Goal: Browse casually

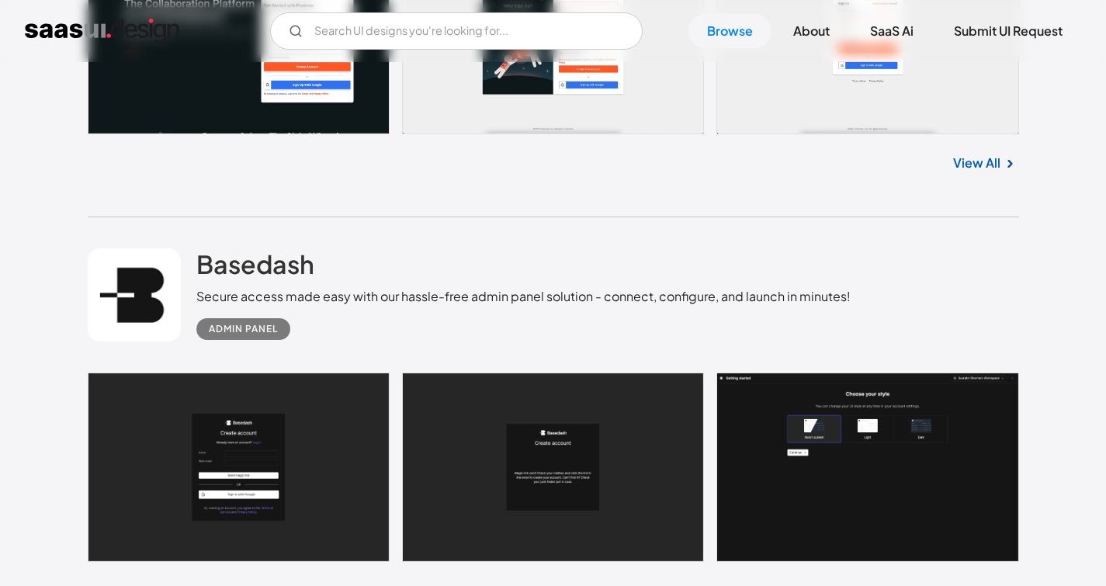
scroll to position [821, 0]
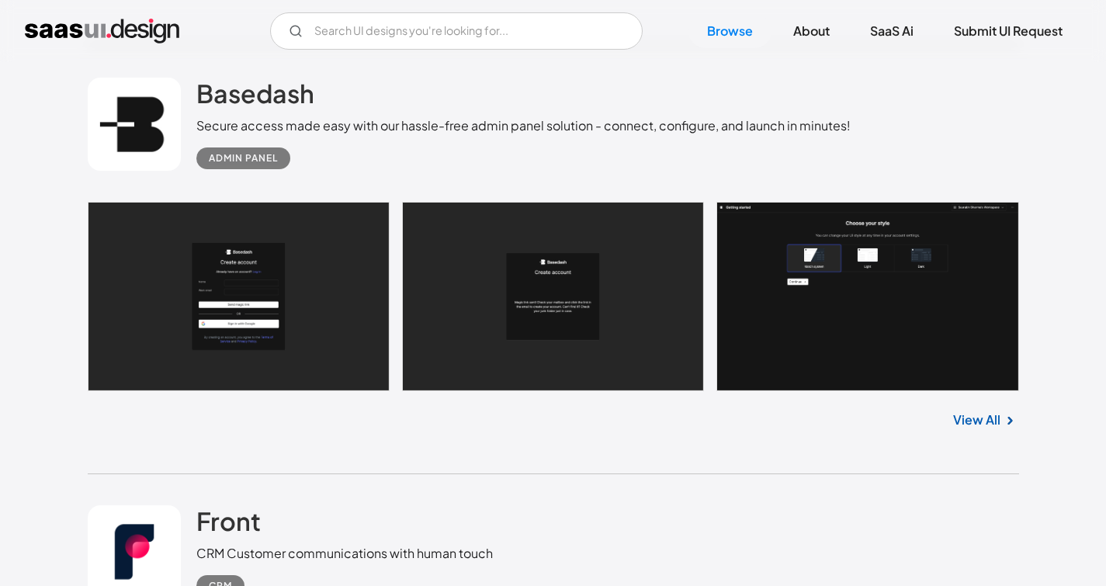
click at [963, 416] on link "View All" at bounding box center [976, 420] width 47 height 19
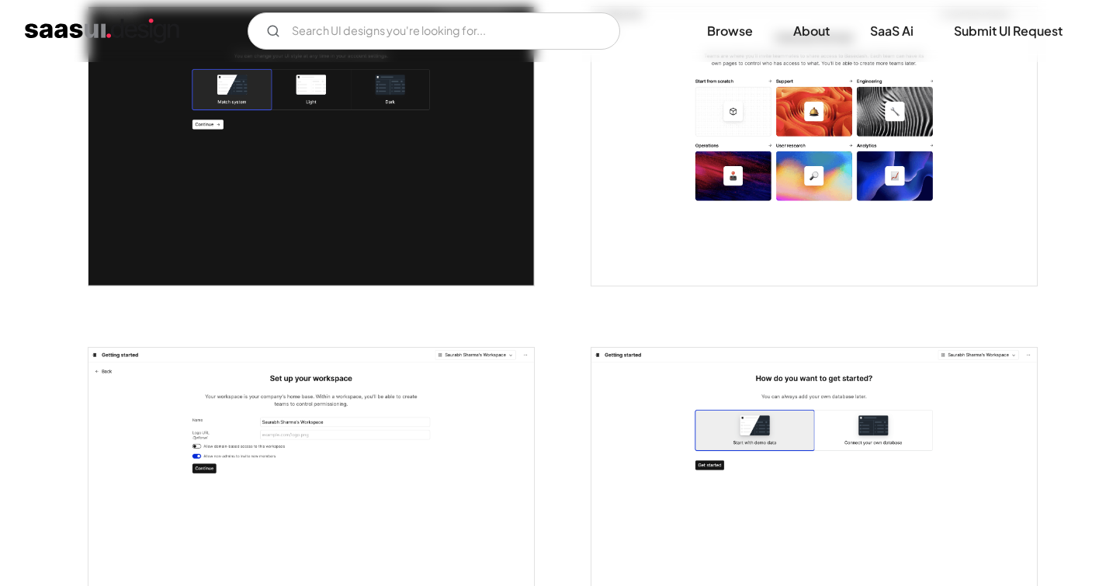
scroll to position [620, 0]
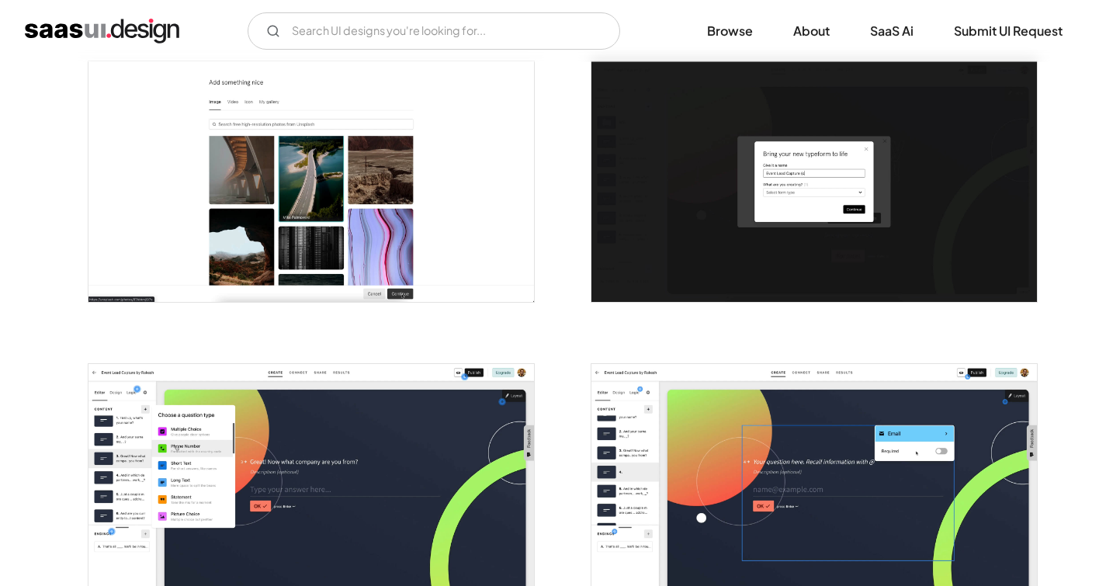
scroll to position [2109, 0]
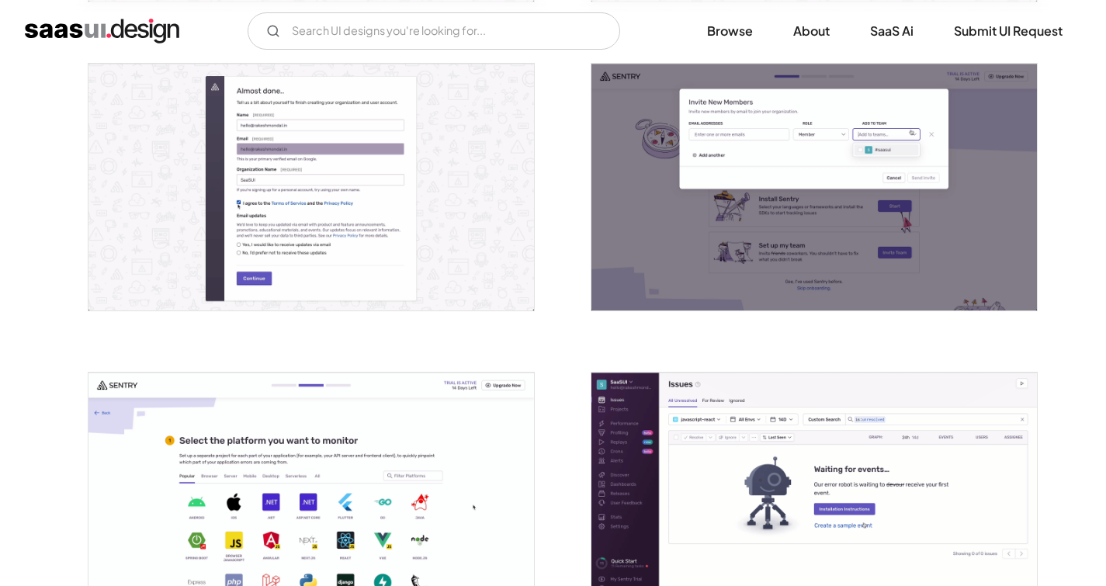
scroll to position [1203, 0]
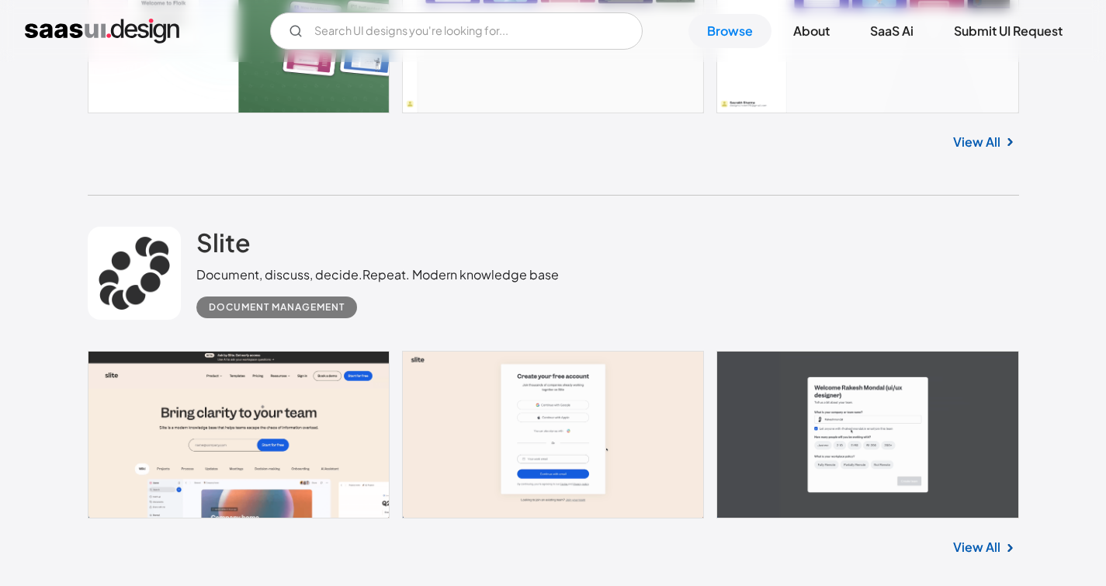
scroll to position [1630, 0]
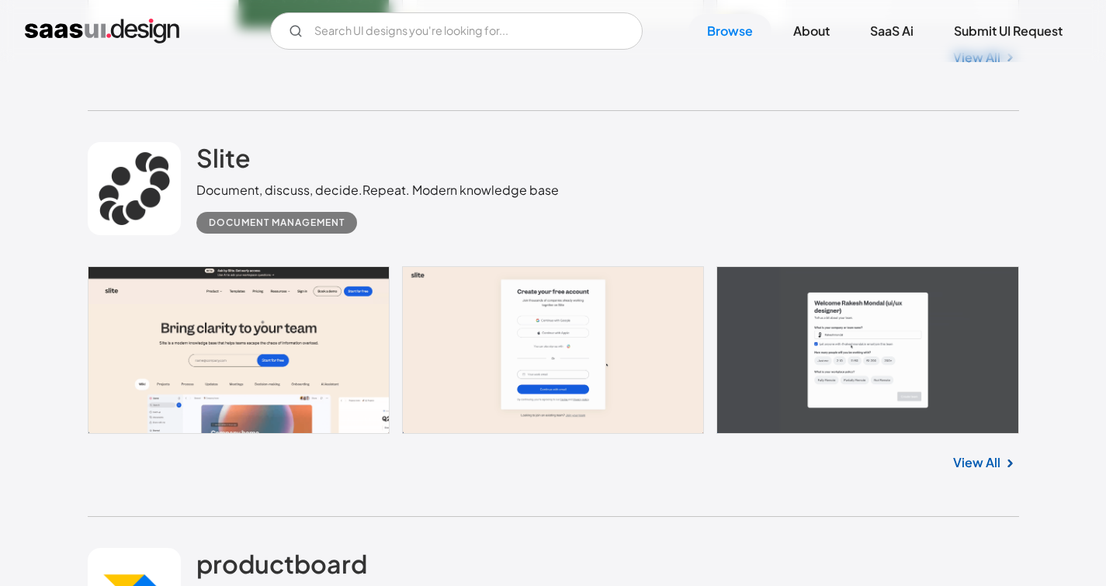
click at [975, 477] on div "View All" at bounding box center [554, 459] width 932 height 51
click at [971, 469] on link "View All" at bounding box center [976, 462] width 47 height 19
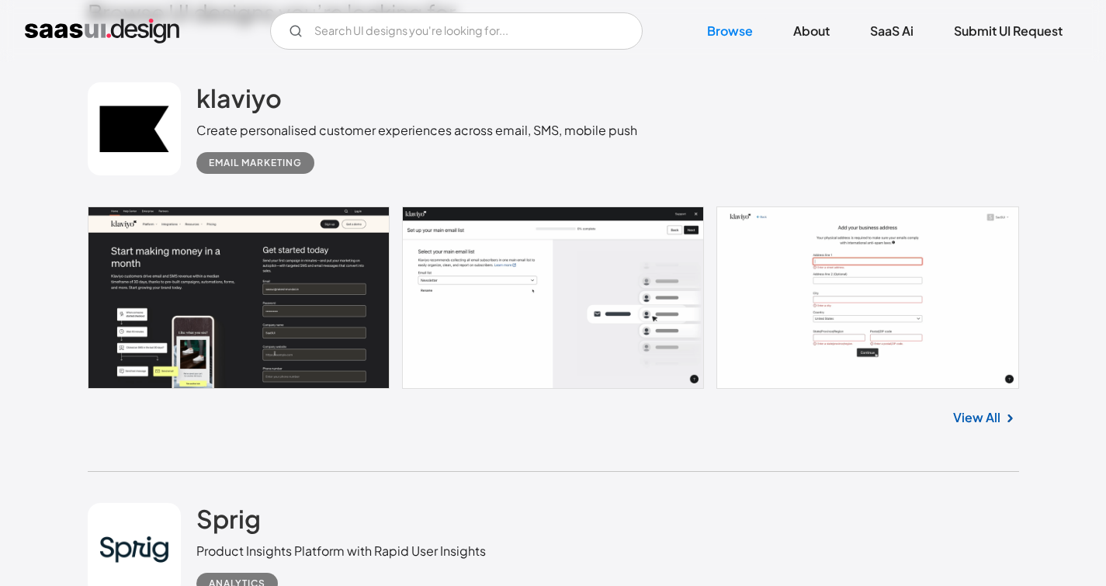
scroll to position [415, 0]
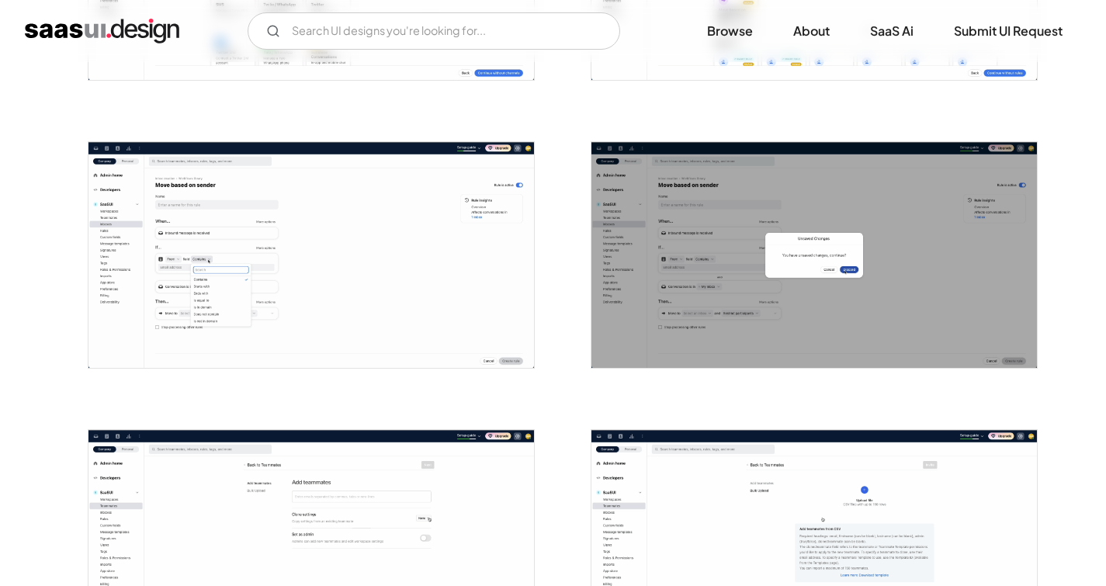
scroll to position [1441, 0]
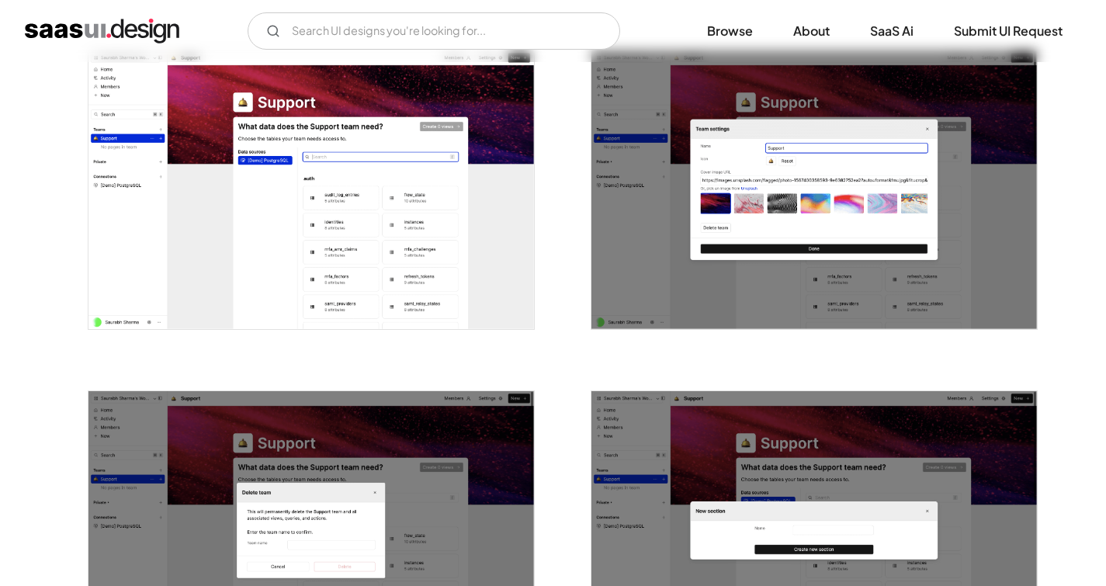
scroll to position [2699, 0]
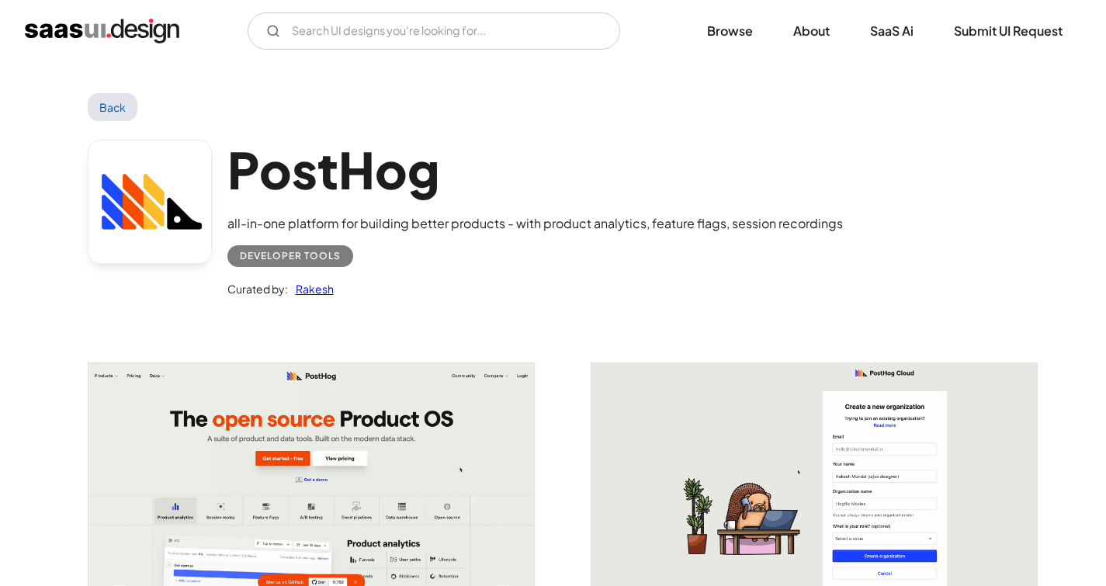
click at [112, 102] on link "Back" at bounding box center [113, 107] width 50 height 28
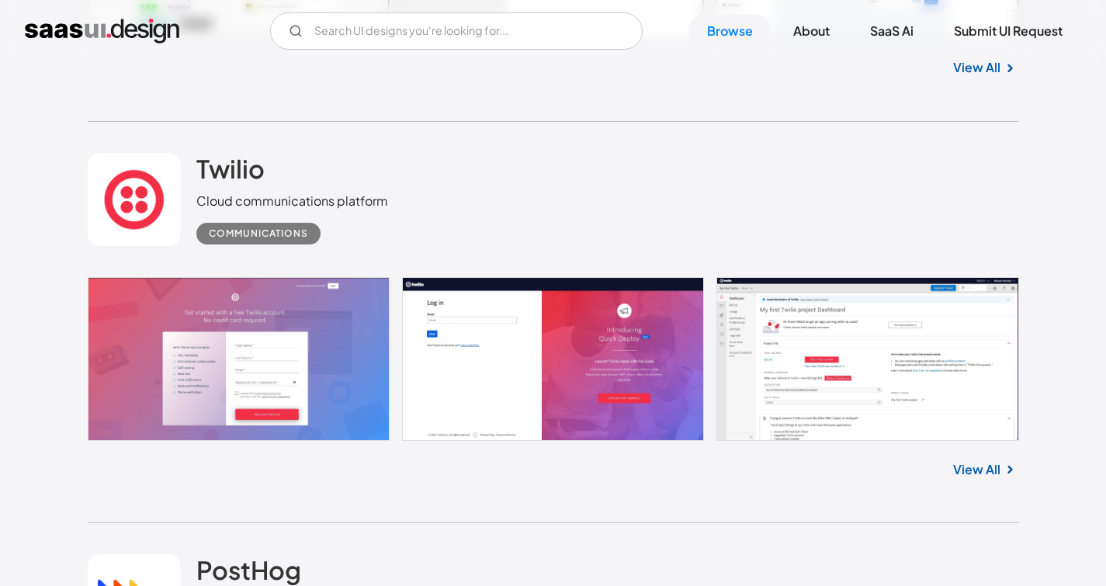
scroll to position [5245, 0]
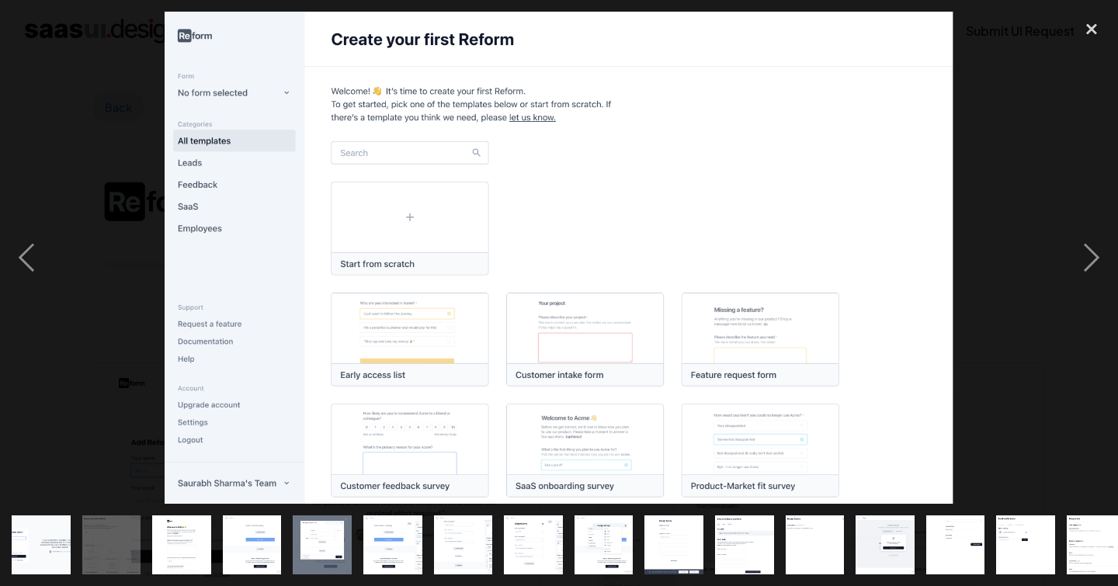
click at [1024, 208] on div at bounding box center [559, 258] width 1118 height 492
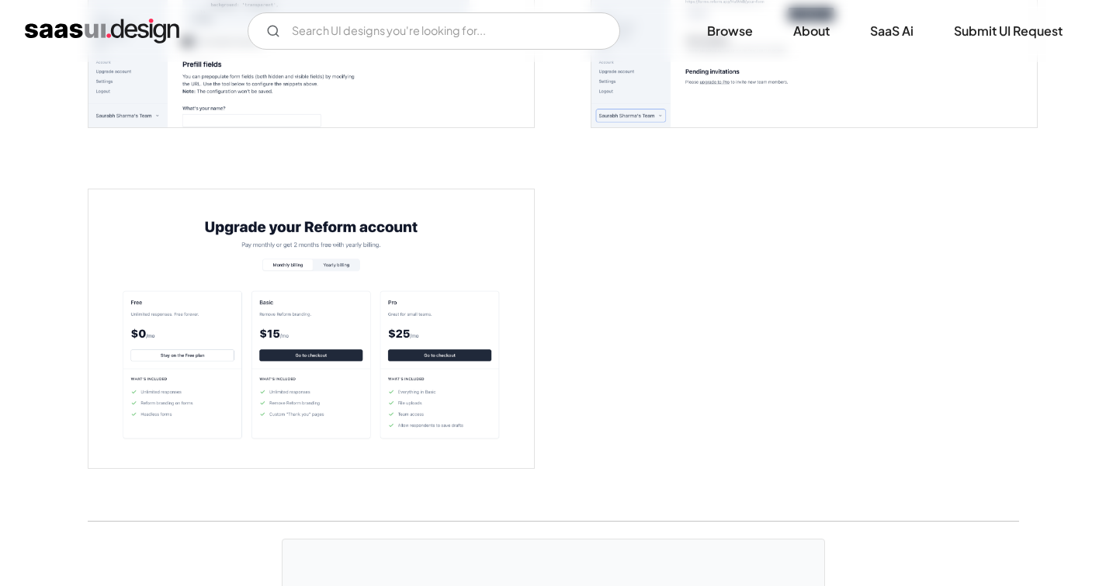
scroll to position [3680, 0]
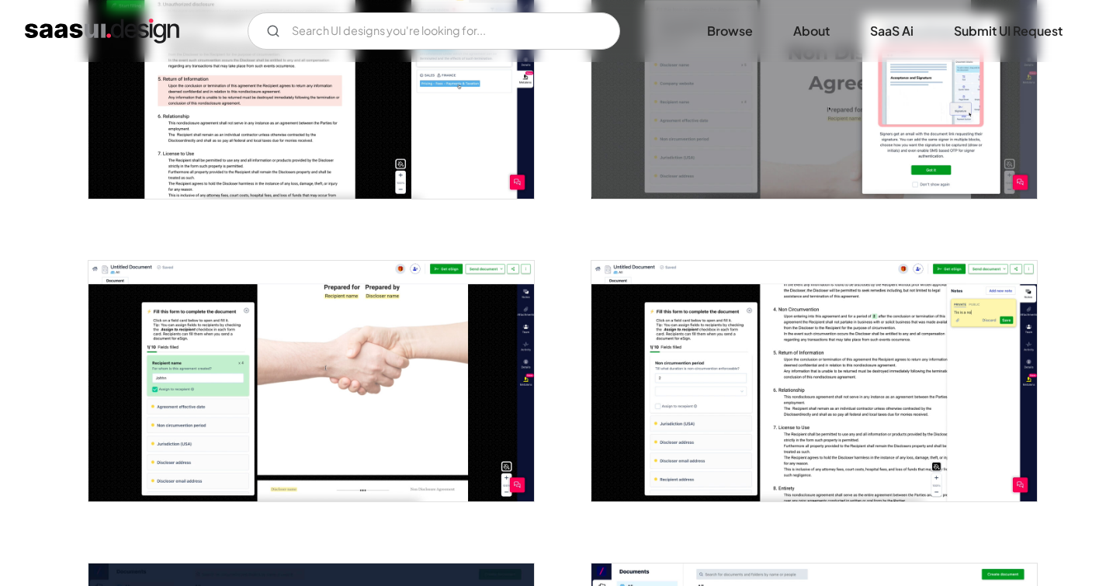
scroll to position [1918, 0]
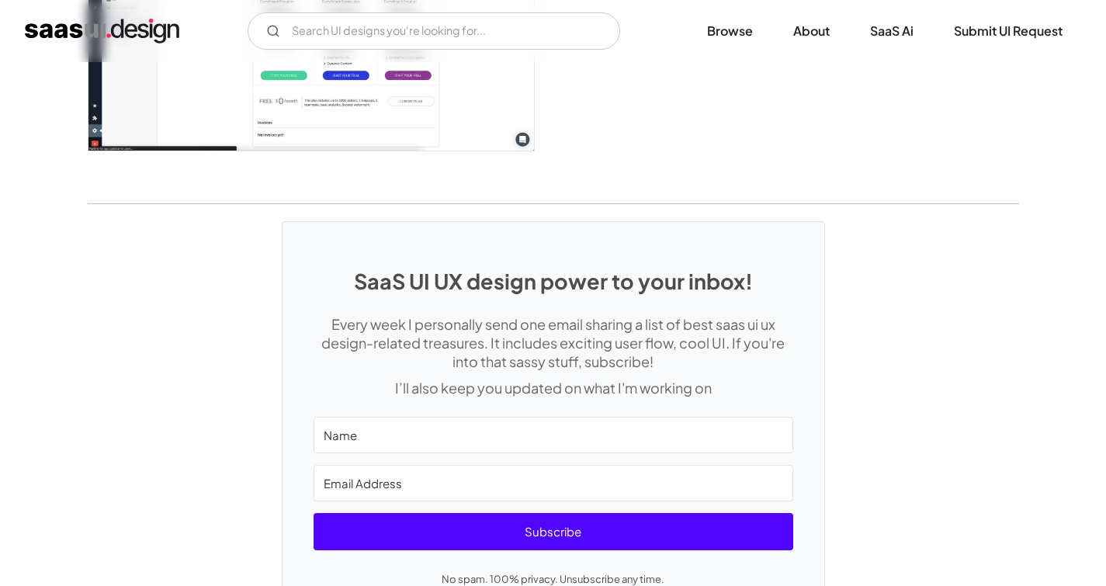
scroll to position [2220, 0]
